Goal: Check status: Check status

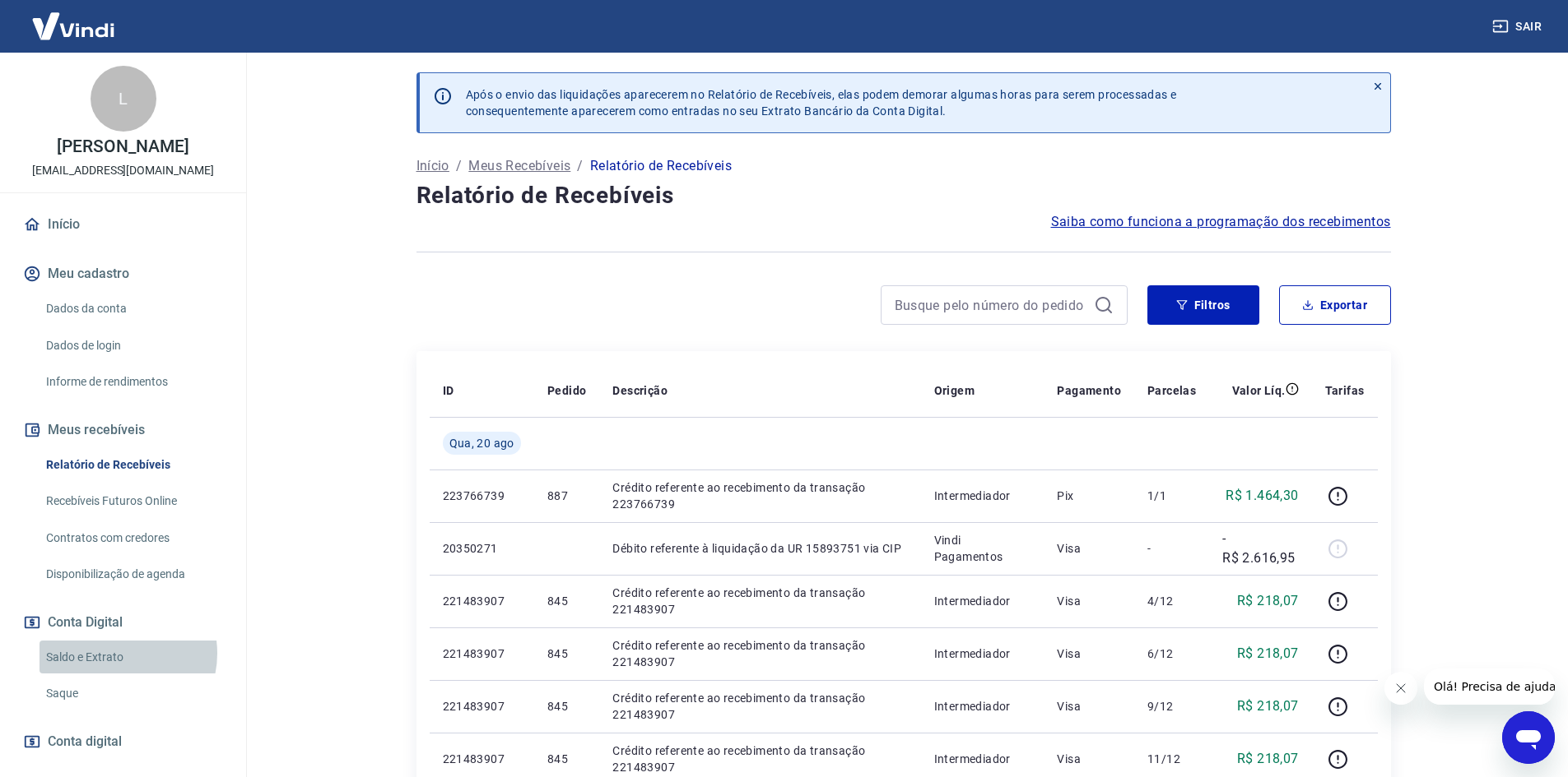
click at [116, 670] on link "Saldo e Extrato" at bounding box center [133, 657] width 187 height 33
